Goal: Task Accomplishment & Management: Manage account settings

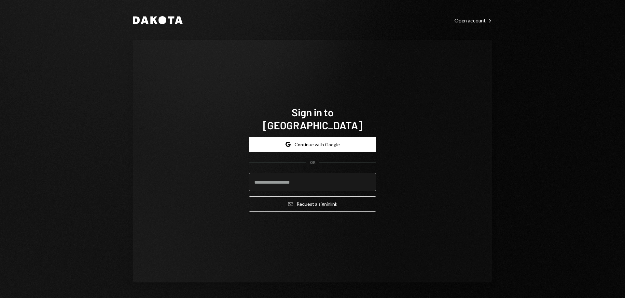
type input "**********"
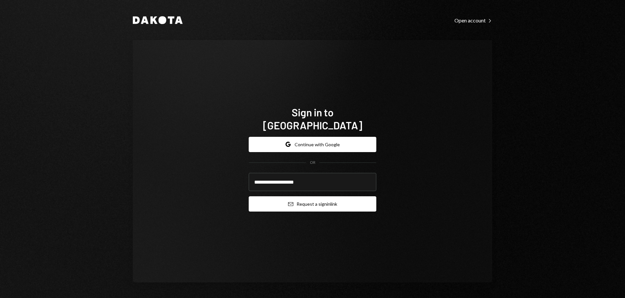
click at [327, 200] on button "Email Request a sign in link" at bounding box center [313, 204] width 128 height 15
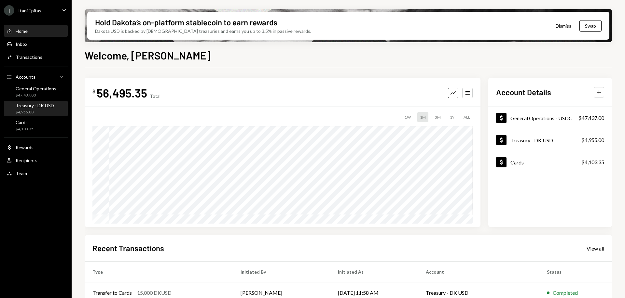
click at [31, 113] on div "$4,955.00" at bounding box center [35, 113] width 38 height 6
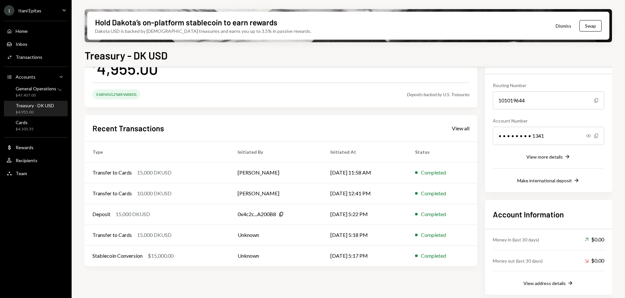
scroll to position [55, 0]
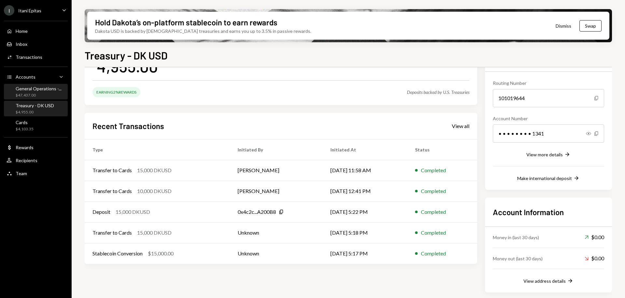
click at [50, 93] on div "$47,437.00" at bounding box center [39, 96] width 46 height 6
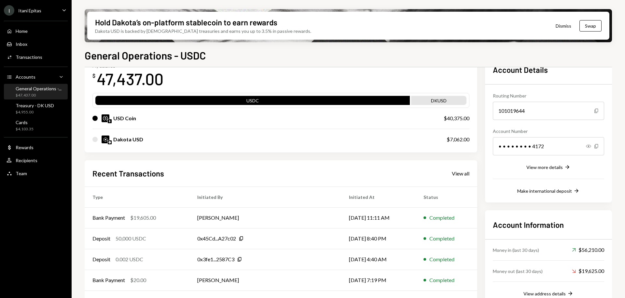
scroll to position [62, 0]
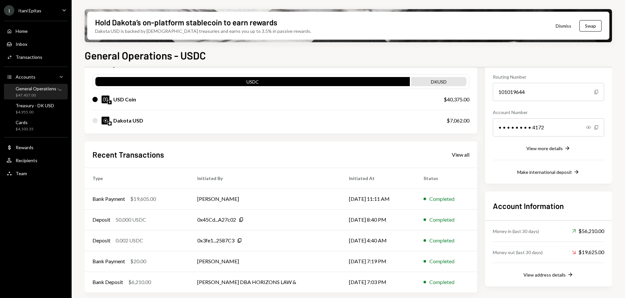
click at [95, 123] on div "Dakota USD" at bounding box center [262, 121] width 341 height 8
click at [37, 126] on div "Cards $4,103.35" at bounding box center [36, 126] width 59 height 12
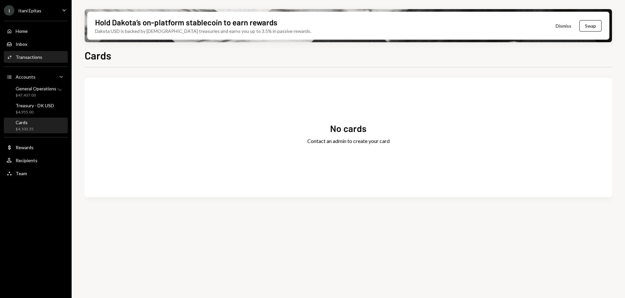
click at [42, 62] on div "Activities Transactions" at bounding box center [36, 57] width 59 height 11
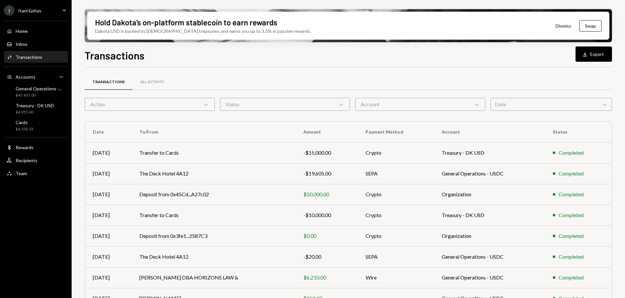
click at [401, 104] on div "Account Chevron Down" at bounding box center [420, 104] width 130 height 13
drag, startPoint x: 332, startPoint y: 84, endPoint x: 325, endPoint y: 88, distance: 7.7
click at [332, 84] on div "Transactions All Activity" at bounding box center [348, 82] width 527 height 17
click at [193, 104] on div "Action Chevron Down" at bounding box center [150, 104] width 130 height 13
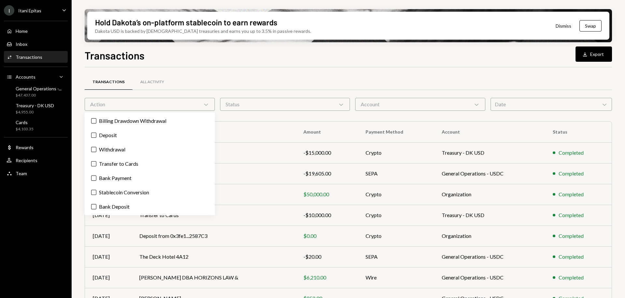
click at [320, 107] on div "Status Chevron Down" at bounding box center [285, 104] width 130 height 13
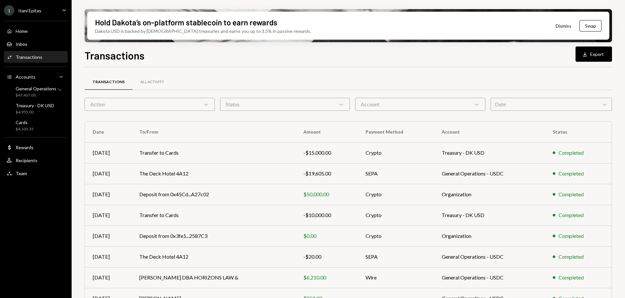
click at [516, 104] on div "Date Chevron Down" at bounding box center [550, 104] width 121 height 13
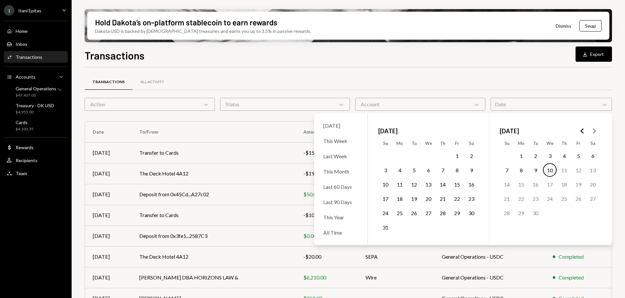
click at [517, 104] on div "Date Chevron Down" at bounding box center [550, 104] width 121 height 13
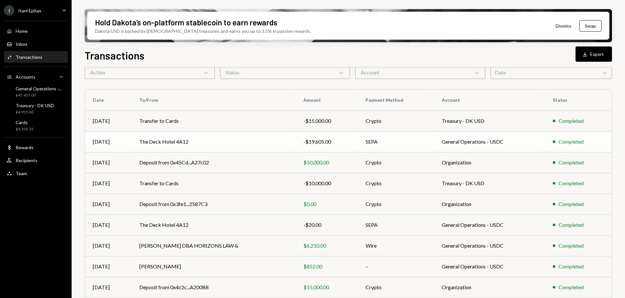
scroll to position [72, 0]
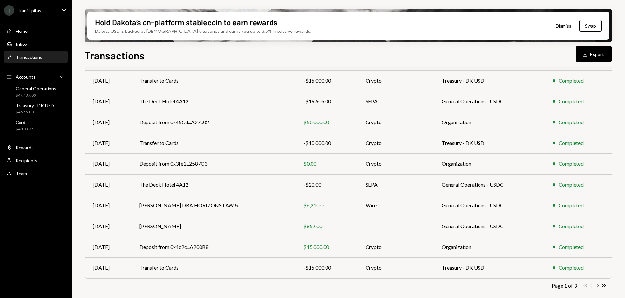
click at [596, 285] on icon "Chevron Right" at bounding box center [597, 286] width 6 height 6
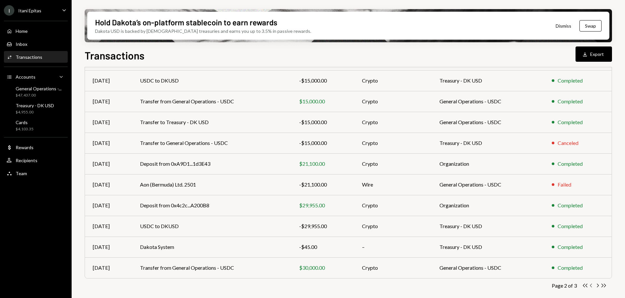
click at [590, 284] on icon "Chevron Left" at bounding box center [591, 286] width 6 height 6
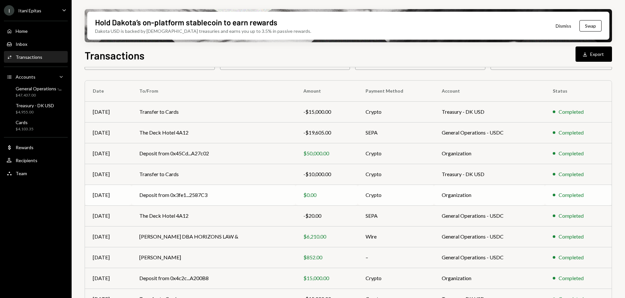
scroll to position [0, 0]
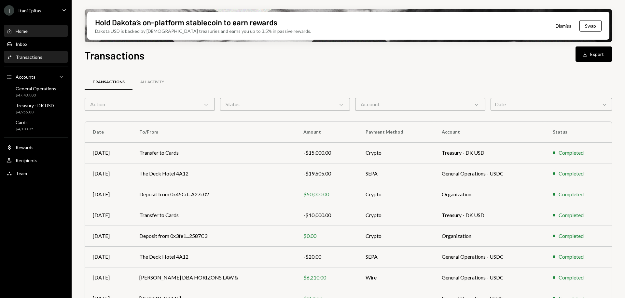
click at [21, 29] on div "Home" at bounding box center [22, 31] width 12 height 6
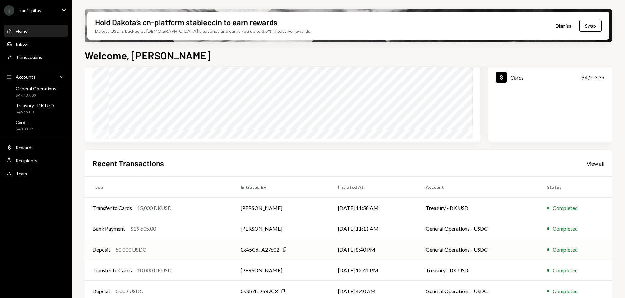
scroll to position [94, 0]
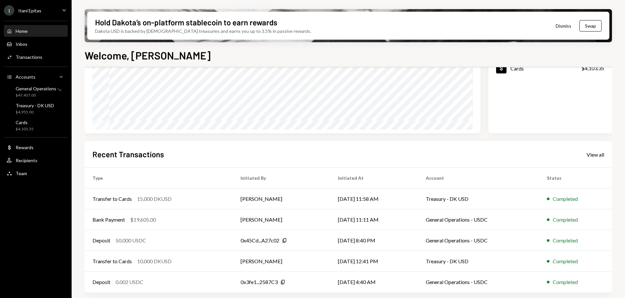
click at [487, 184] on th "Account" at bounding box center [478, 178] width 121 height 21
